Goal: Navigation & Orientation: Find specific page/section

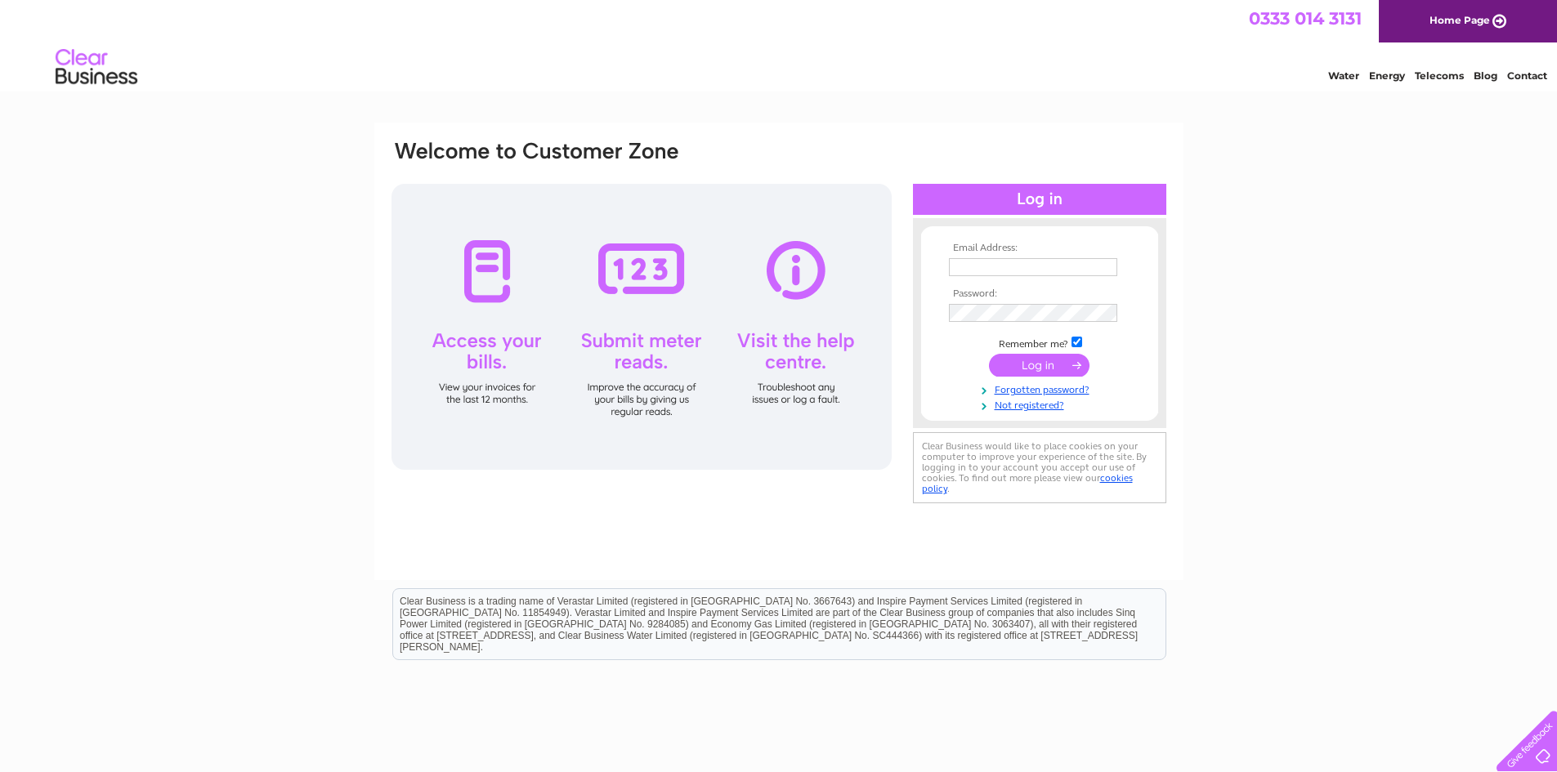
type input "[EMAIL_ADDRESS][DOMAIN_NAME]"
click at [1050, 371] on input "submit" at bounding box center [1039, 365] width 101 height 23
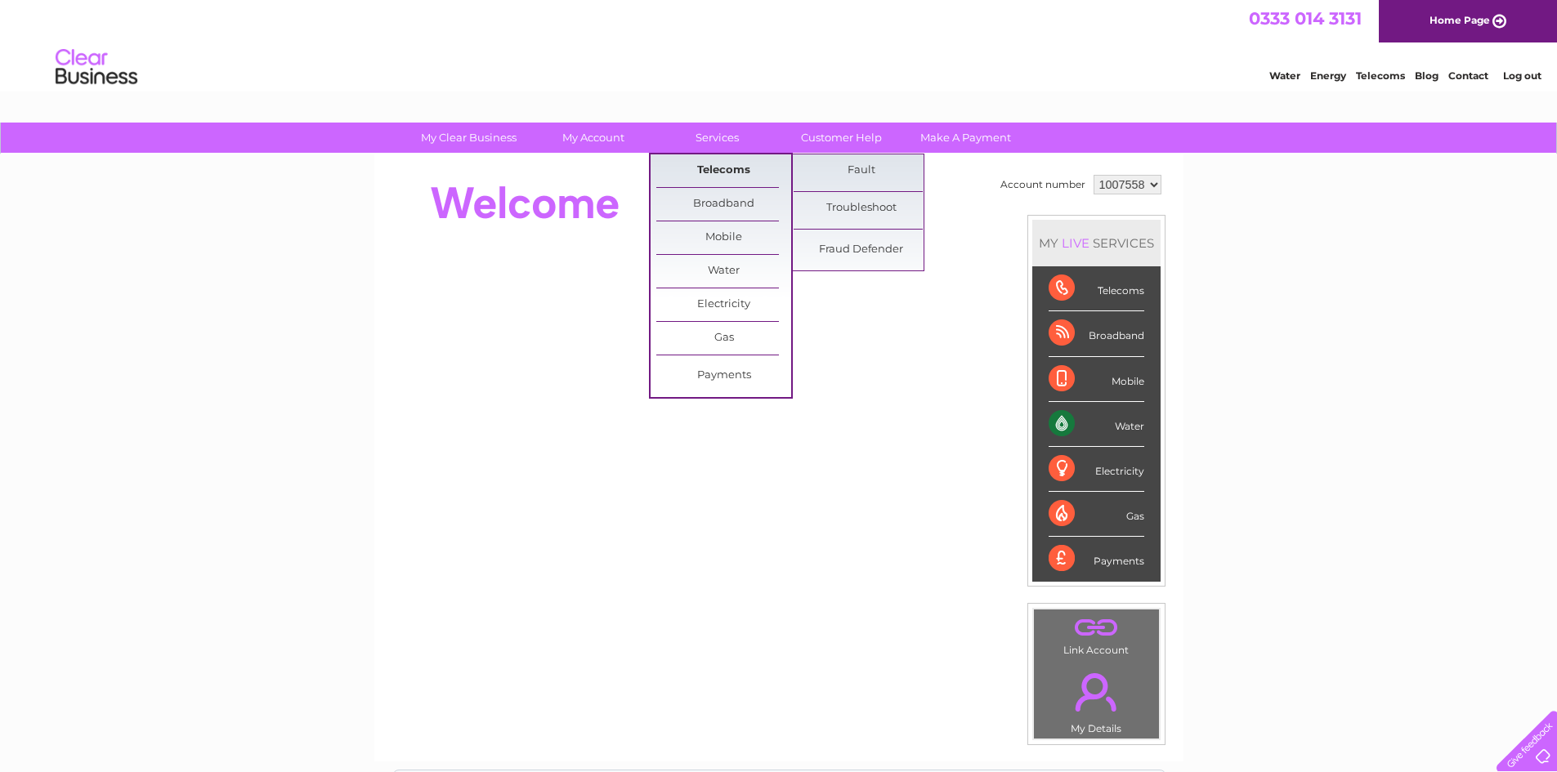
click at [730, 170] on link "Telecoms" at bounding box center [723, 170] width 135 height 33
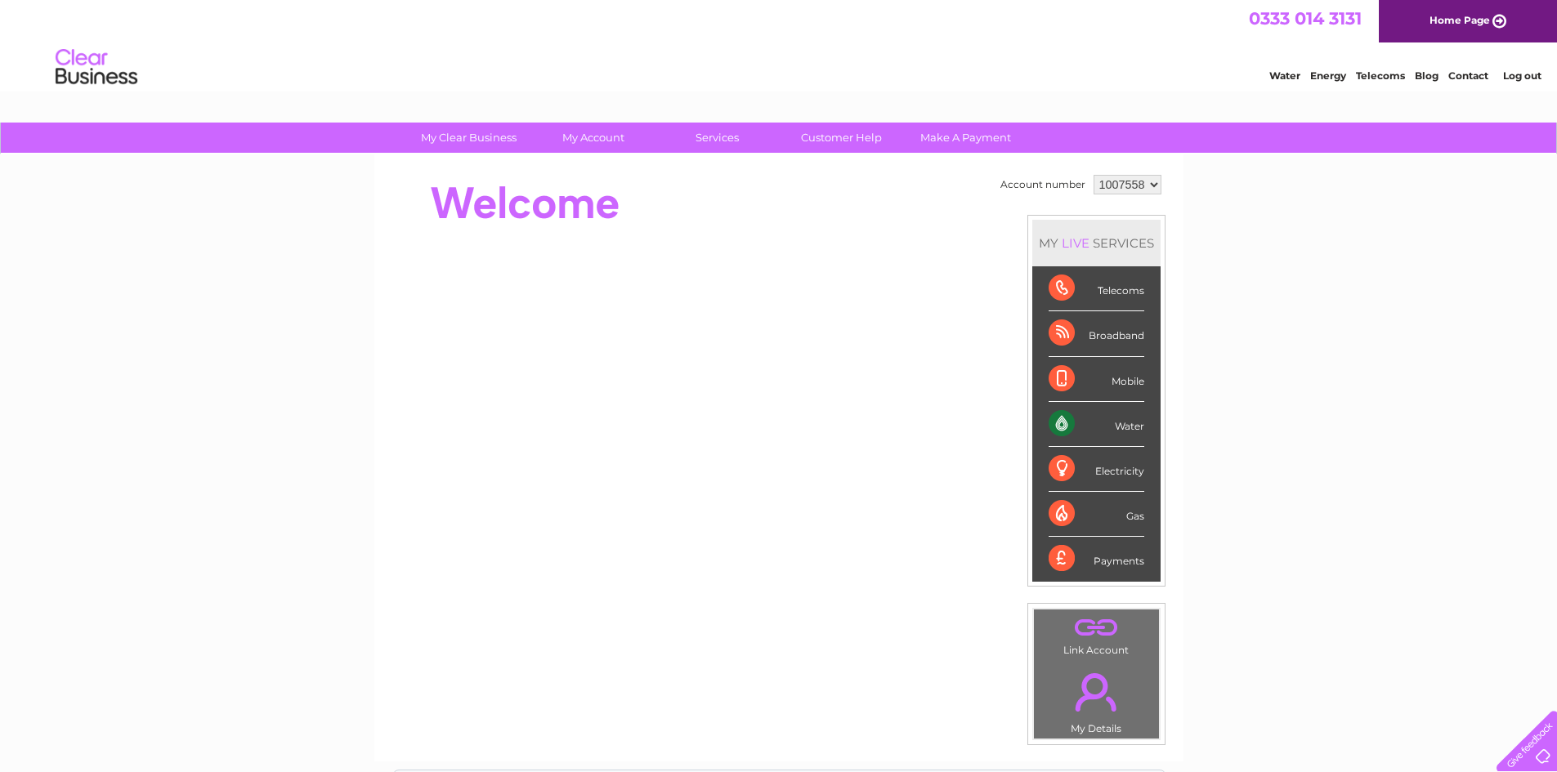
click at [1538, 753] on div at bounding box center [1523, 738] width 67 height 67
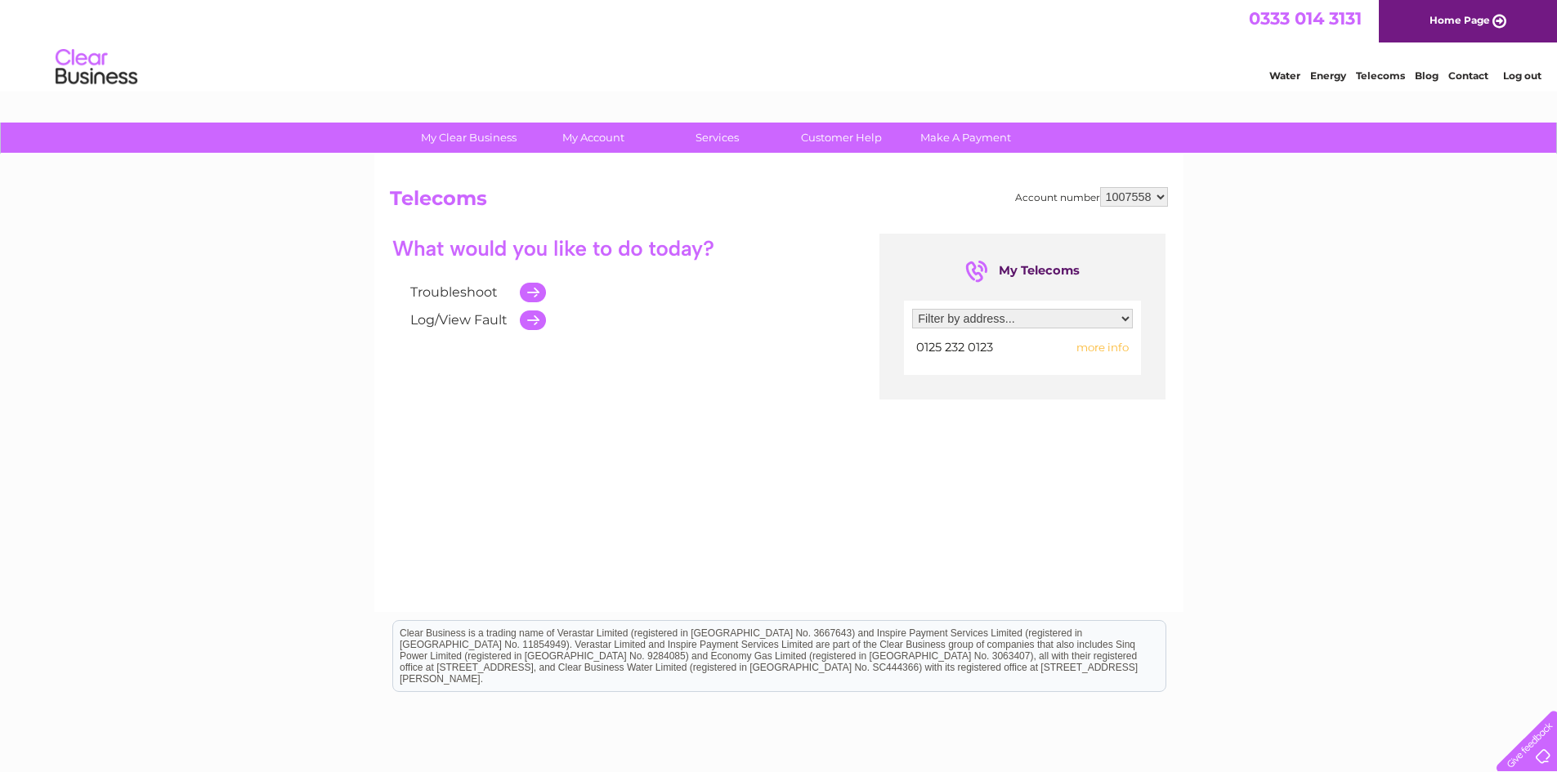
click at [1364, 509] on div "My Clear Business Login Details My Details My Preferences Link Account My Accou…" at bounding box center [778, 507] width 1557 height 769
click at [102, 76] on img at bounding box center [96, 68] width 83 height 50
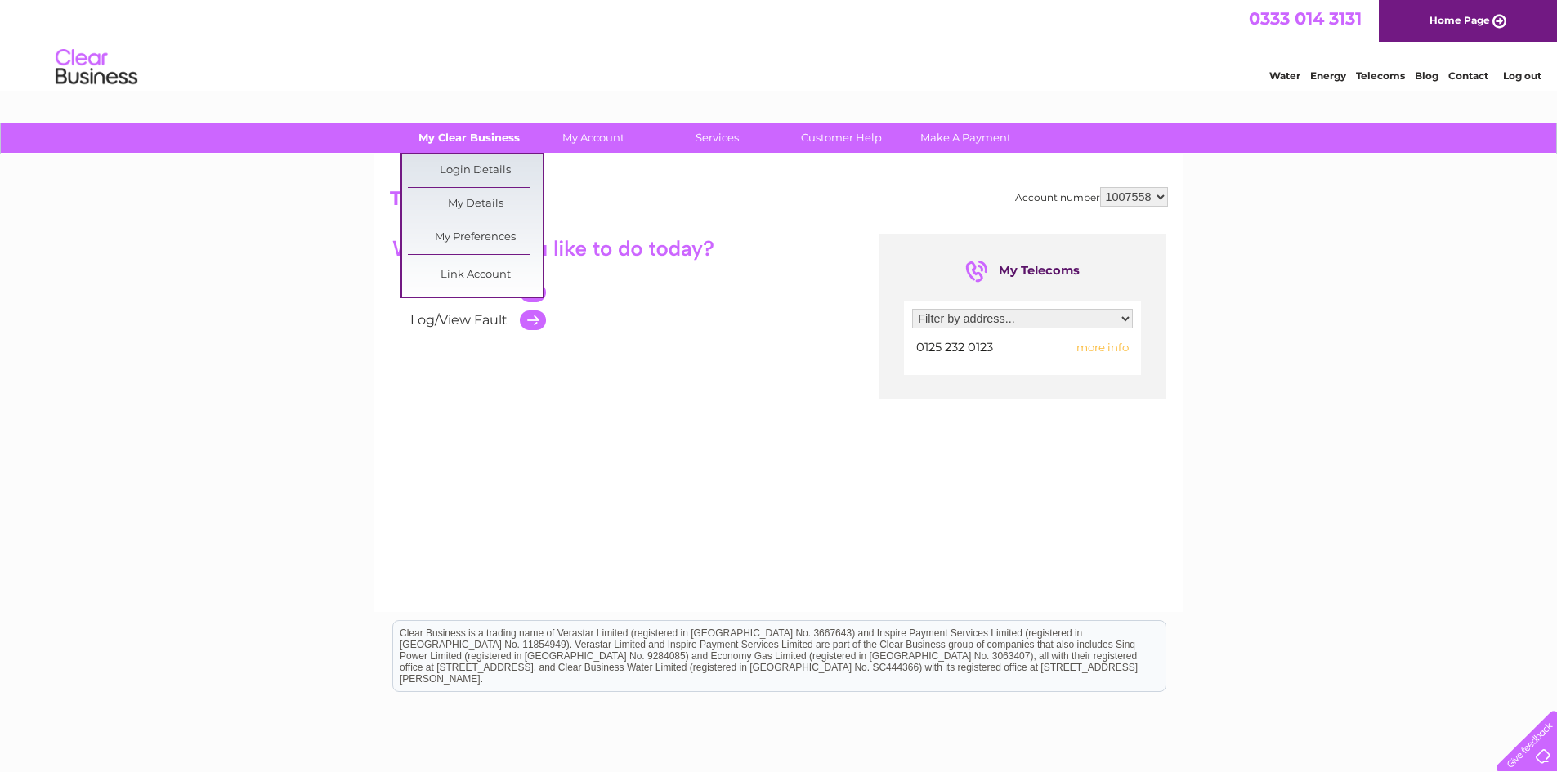
click at [493, 139] on link "My Clear Business" at bounding box center [468, 138] width 135 height 30
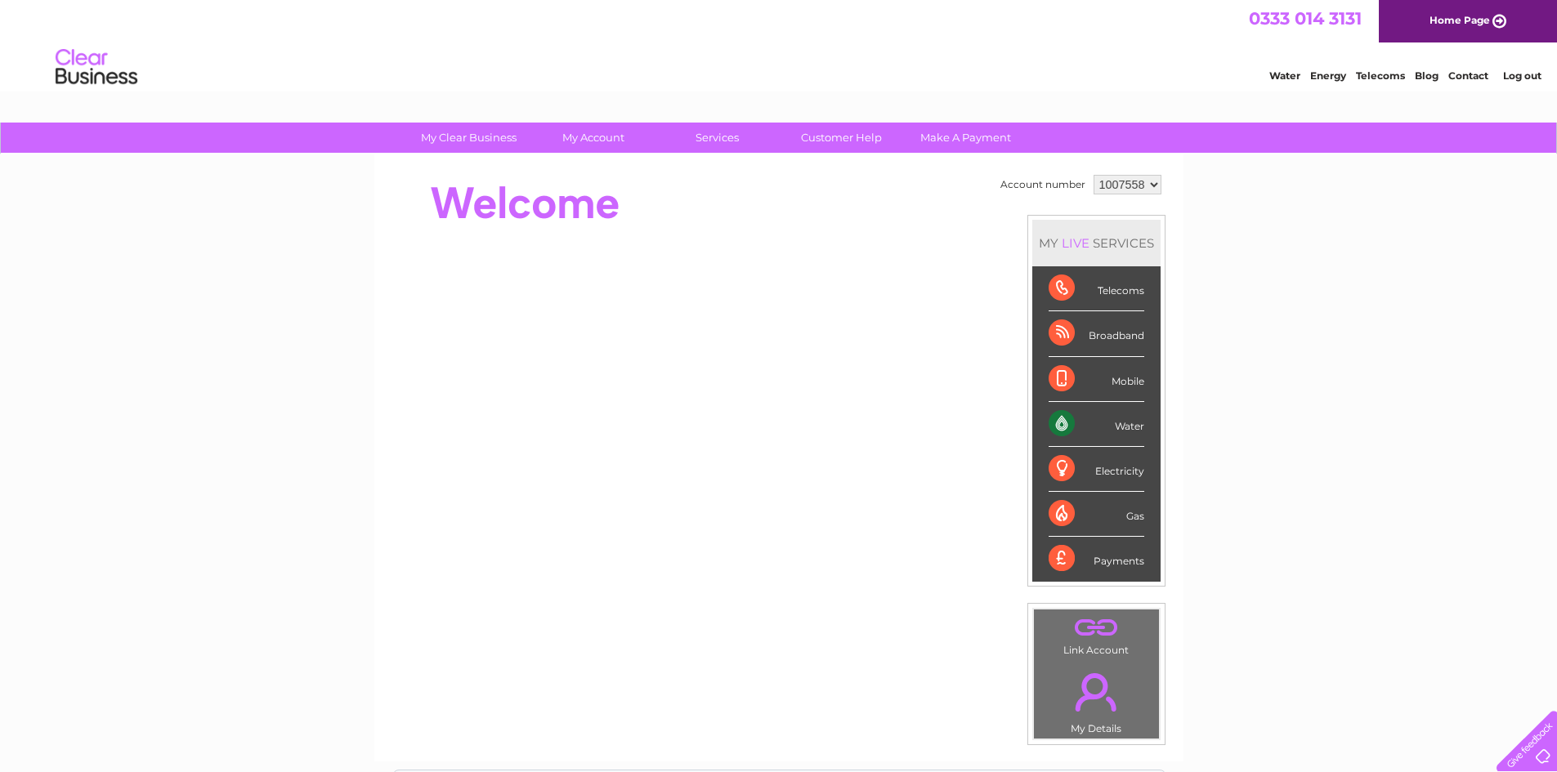
click at [1475, 75] on link "Contact" at bounding box center [1469, 75] width 40 height 12
